Goal: Information Seeking & Learning: Learn about a topic

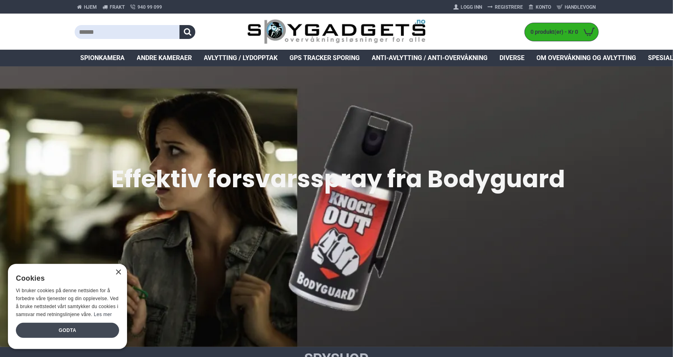
click at [78, 326] on div "Godta" at bounding box center [67, 330] width 103 height 15
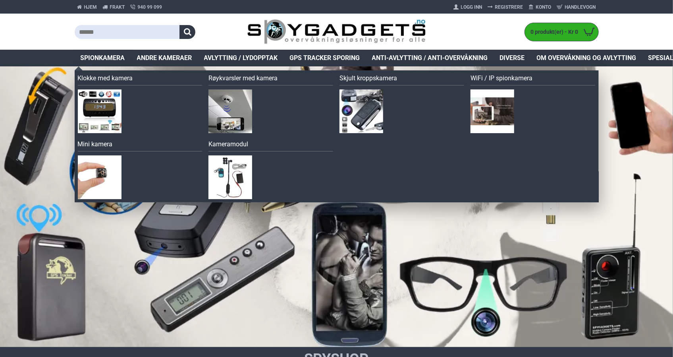
click at [103, 58] on span "Spionkamera" at bounding box center [103, 58] width 44 height 10
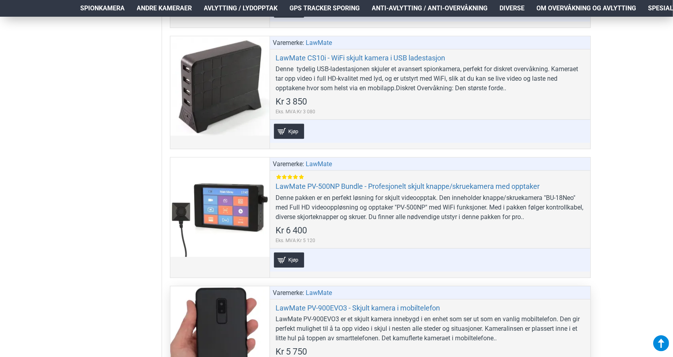
scroll to position [1549, 0]
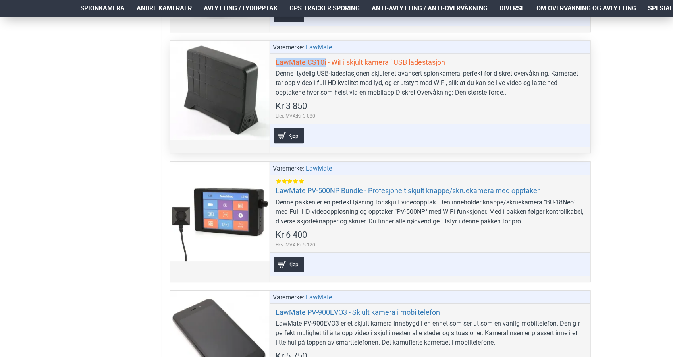
drag, startPoint x: 275, startPoint y: 57, endPoint x: 326, endPoint y: 58, distance: 51.2
click at [326, 58] on div "Varemerke: LawMate LawMate CS10i - WiFi skjult kamera i USB ladestasjon Denne t…" at bounding box center [430, 97] width 321 height 112
copy link "LawMate CS10i"
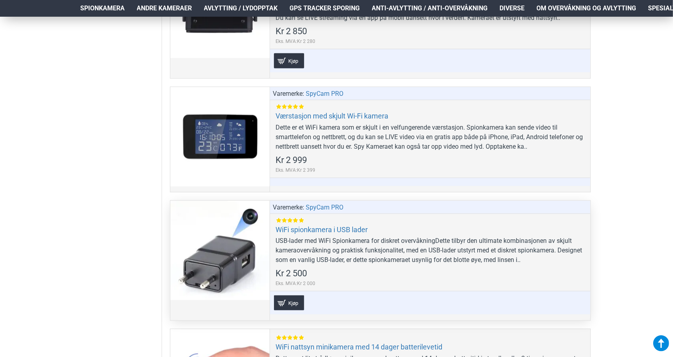
scroll to position [4568, 0]
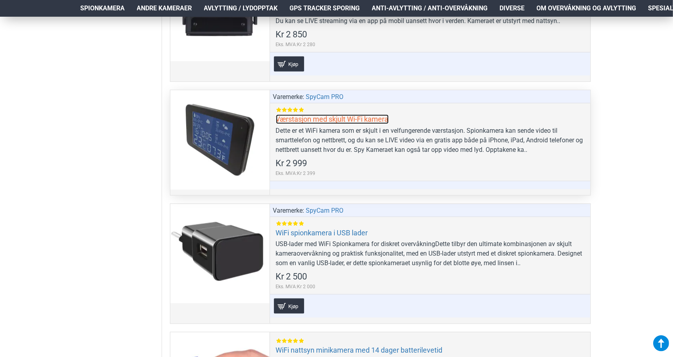
click at [332, 114] on link "Værstasjon med skjult Wi-Fi kamera" at bounding box center [332, 118] width 113 height 9
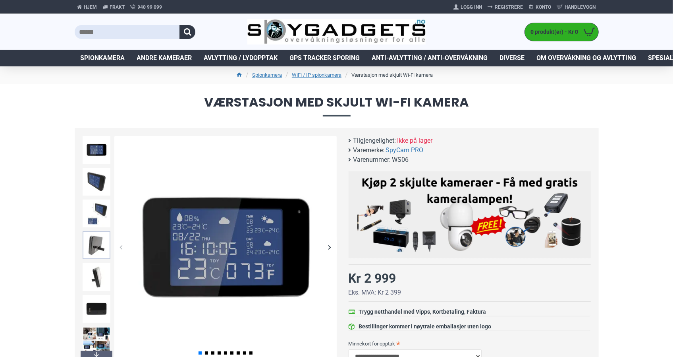
click at [95, 246] on img at bounding box center [97, 245] width 28 height 28
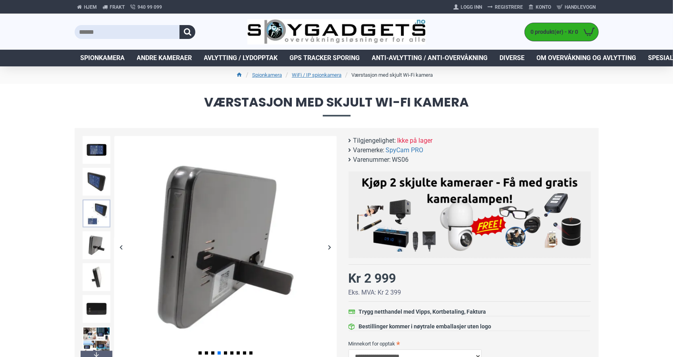
click at [93, 217] on img at bounding box center [97, 213] width 28 height 28
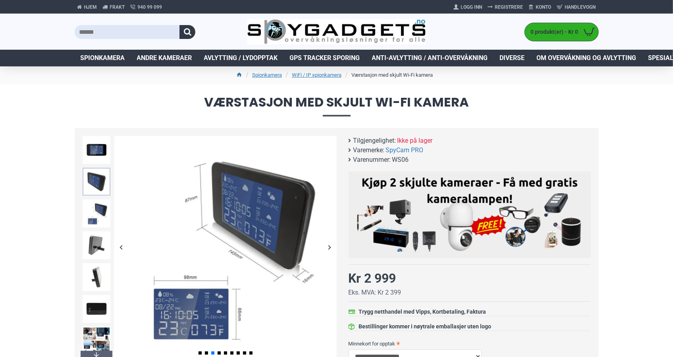
click at [88, 185] on img at bounding box center [97, 182] width 28 height 28
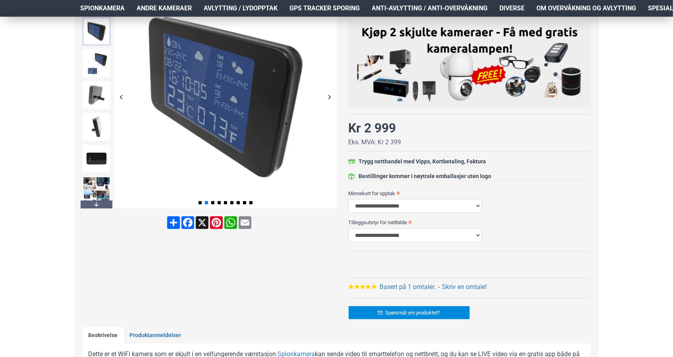
scroll to position [159, 0]
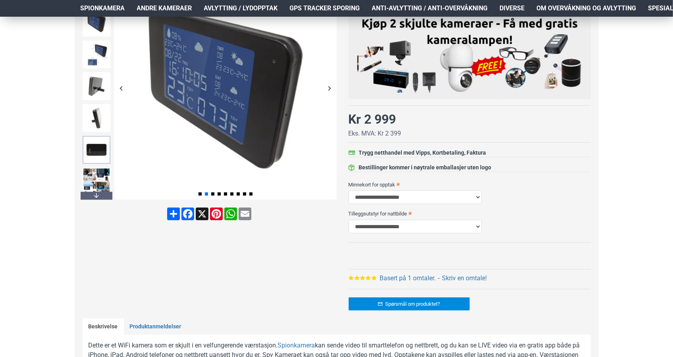
click at [99, 148] on img at bounding box center [97, 150] width 28 height 28
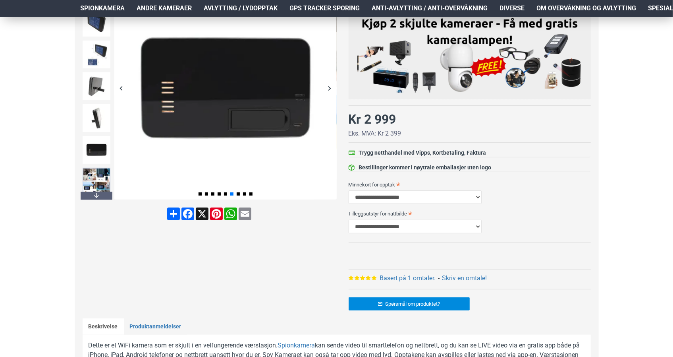
click at [95, 176] on img at bounding box center [97, 182] width 28 height 28
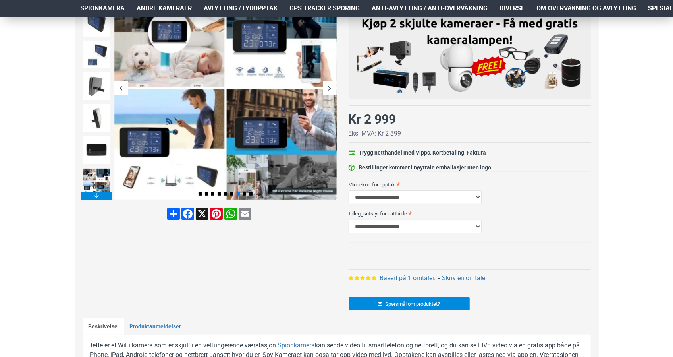
click at [97, 194] on div "Next slide" at bounding box center [97, 195] width 32 height 8
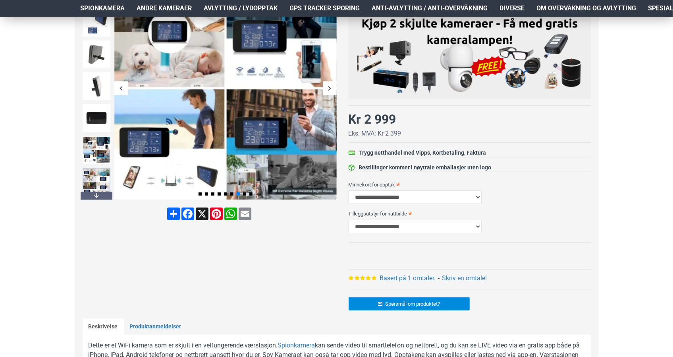
click at [95, 183] on img at bounding box center [97, 182] width 28 height 28
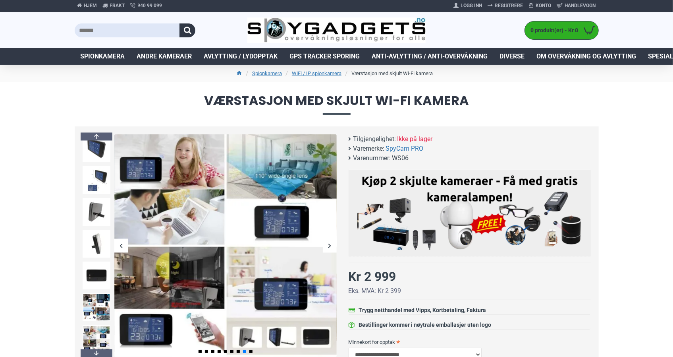
scroll to position [0, 0]
